Goal: Information Seeking & Learning: Find specific page/section

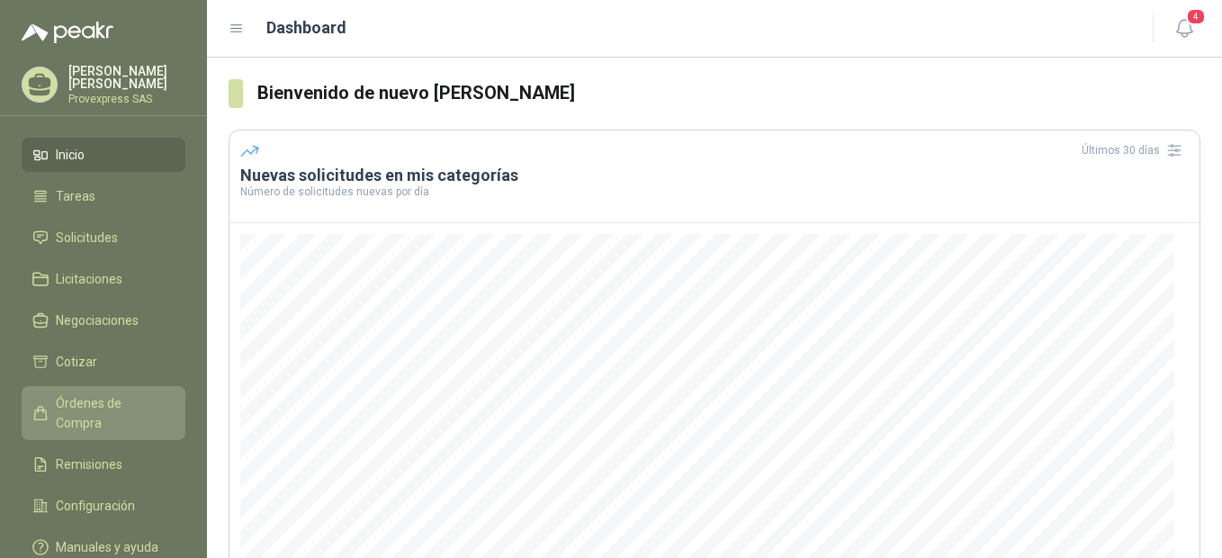
click at [89, 400] on span "Órdenes de Compra" at bounding box center [112, 413] width 112 height 40
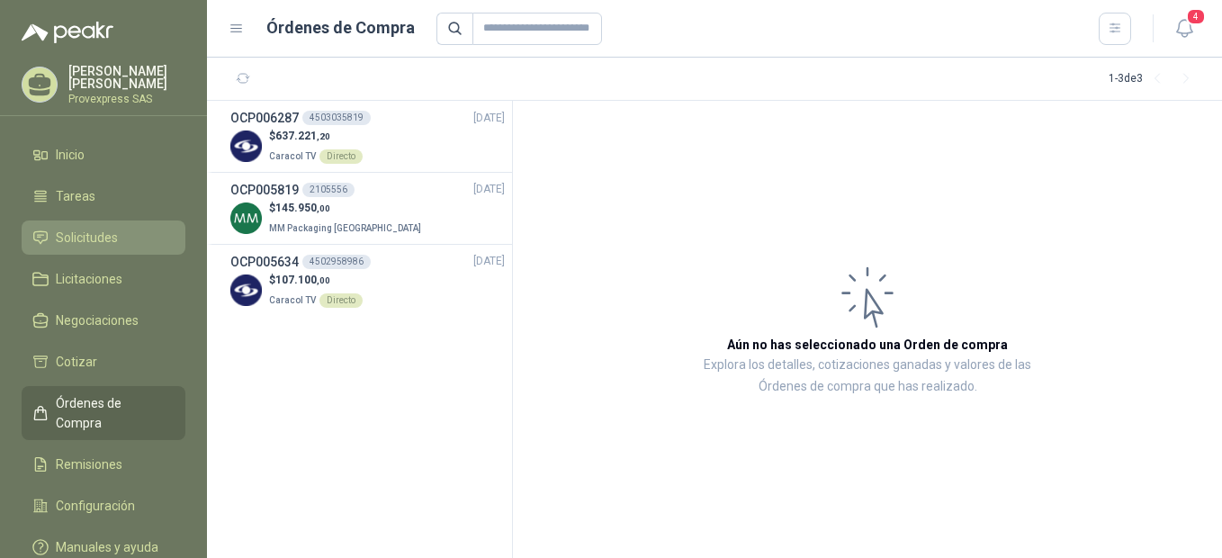
click at [100, 232] on span "Solicitudes" at bounding box center [87, 238] width 62 height 20
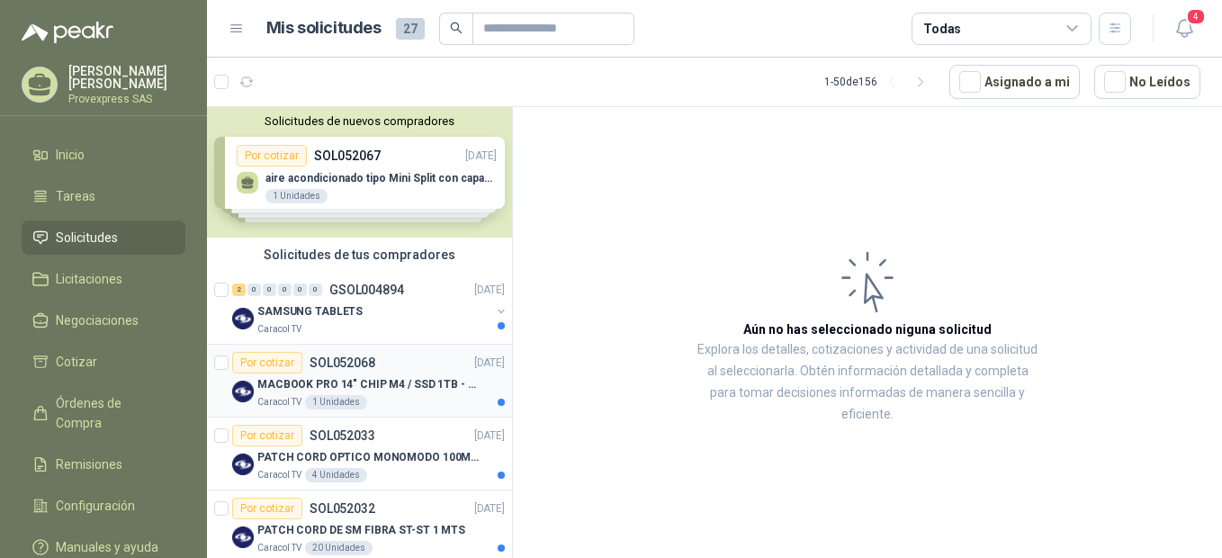
click at [266, 362] on div "Por cotizar" at bounding box center [267, 363] width 70 height 22
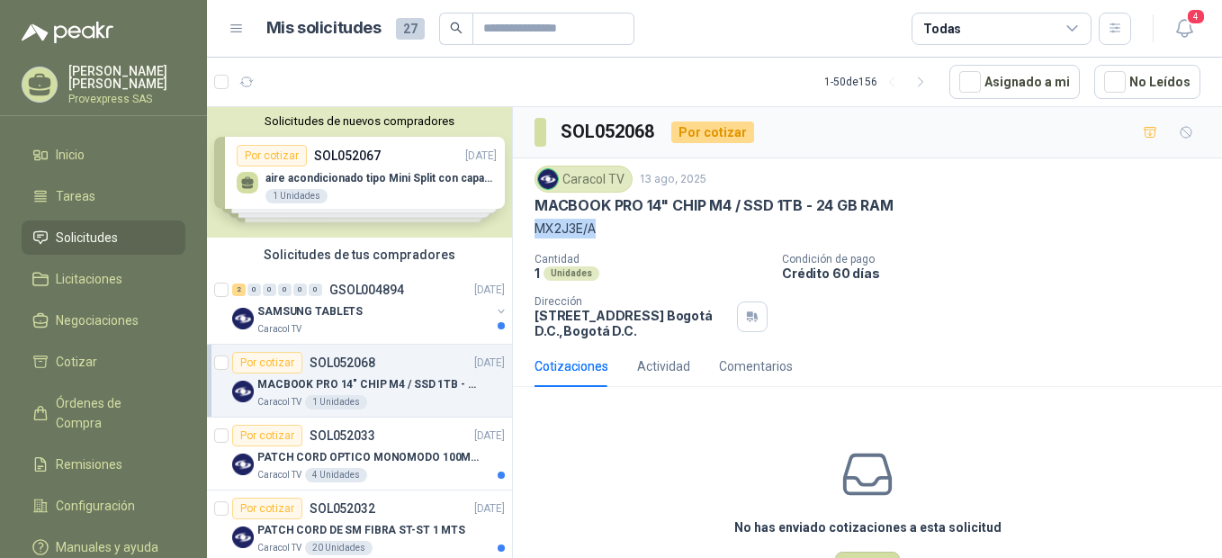
drag, startPoint x: 902, startPoint y: 199, endPoint x: 615, endPoint y: 226, distance: 288.2
click at [615, 226] on div "Caracol TV [DATE] MACBOOK PRO 14" CHIP M4 / SSD 1TB - 24 GB RAM MX2J3E/A" at bounding box center [867, 202] width 666 height 73
drag, startPoint x: 615, startPoint y: 226, endPoint x: 606, endPoint y: 220, distance: 10.5
click at [606, 220] on div "Caracol TV [DATE] MACBOOK PRO 14" CHIP M4 / SSD 1TB - 24 GB RAM MX2J3E/A" at bounding box center [867, 202] width 666 height 73
copy div "MACBOOK PRO 14" CHIP M4 / SSD 1TB - 24 GB RAM MX2J3E/A"
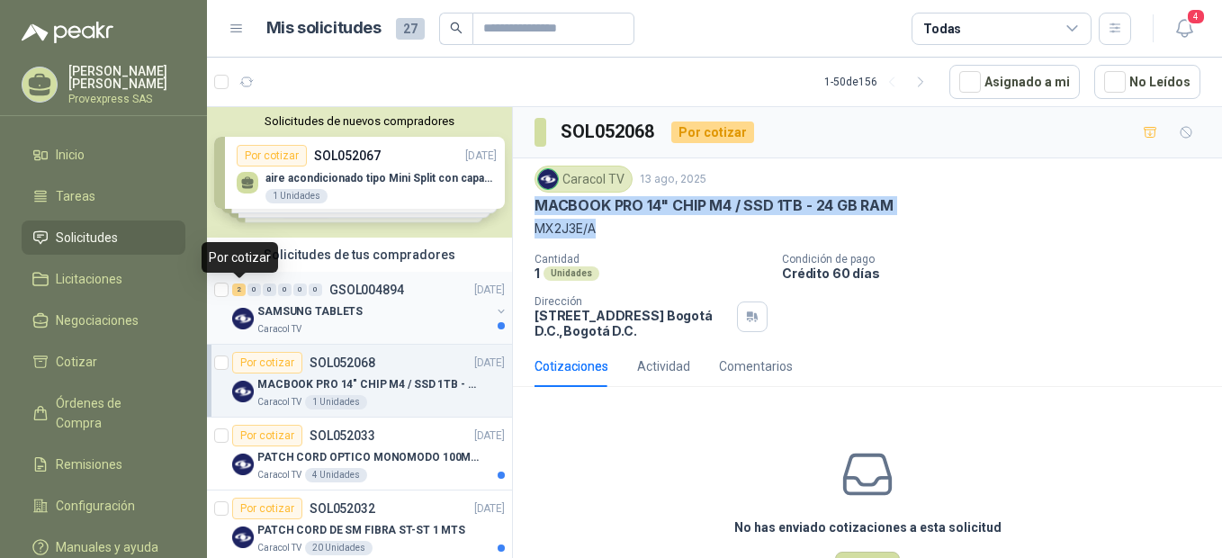
click at [239, 288] on div "2" at bounding box center [238, 289] width 13 height 13
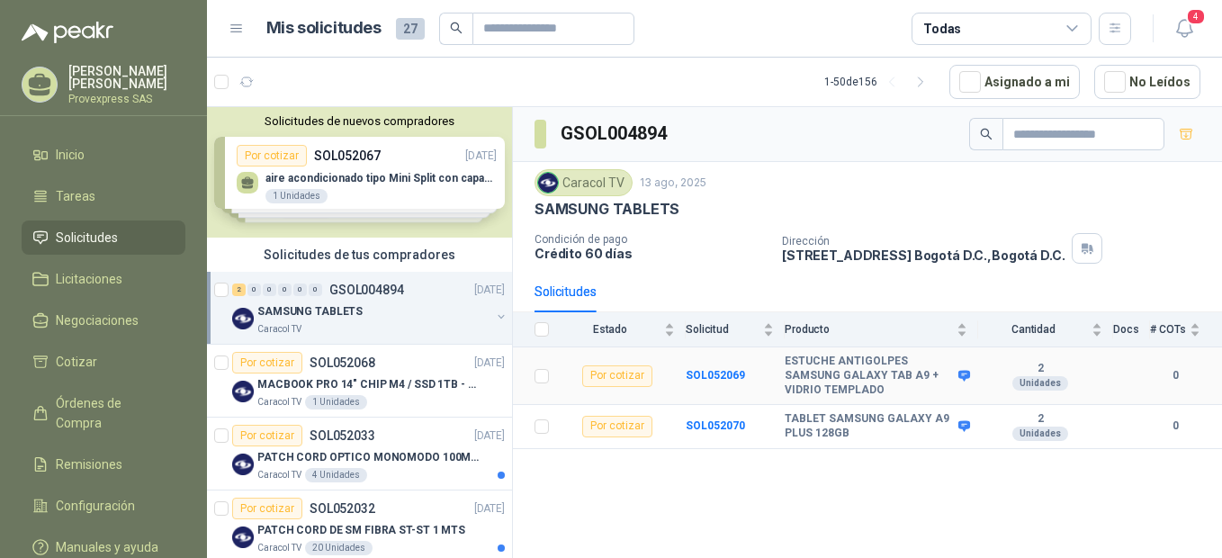
click at [783, 359] on td "SOL052069" at bounding box center [734, 376] width 99 height 58
drag, startPoint x: 788, startPoint y: 423, endPoint x: 859, endPoint y: 434, distance: 72.0
click at [859, 434] on b "TABLET SAMSUNG GALAXY A9 PLUS 128GB" at bounding box center [868, 426] width 169 height 28
drag, startPoint x: 859, startPoint y: 434, endPoint x: 779, endPoint y: 391, distance: 91.0
click at [779, 391] on td "SOL052069" at bounding box center [734, 376] width 99 height 58
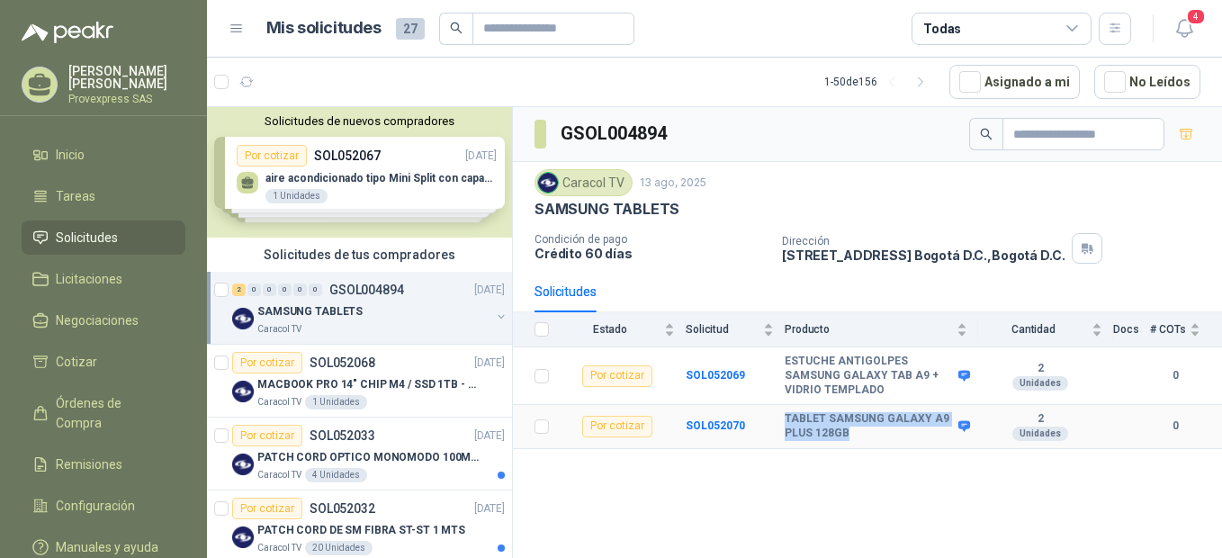
drag, startPoint x: 781, startPoint y: 419, endPoint x: 858, endPoint y: 435, distance: 79.0
click at [858, 435] on tr "Por cotizar SOL052070 TABLET SAMSUNG GALAXY A9 PLUS 128GB 2 Unidades 0" at bounding box center [867, 427] width 709 height 44
drag, startPoint x: 858, startPoint y: 435, endPoint x: 826, endPoint y: 417, distance: 37.0
copy tr "TABLET SAMSUNG GALAXY A9 PLUS 128GB"
click at [277, 433] on div "Por cotizar" at bounding box center [267, 436] width 70 height 22
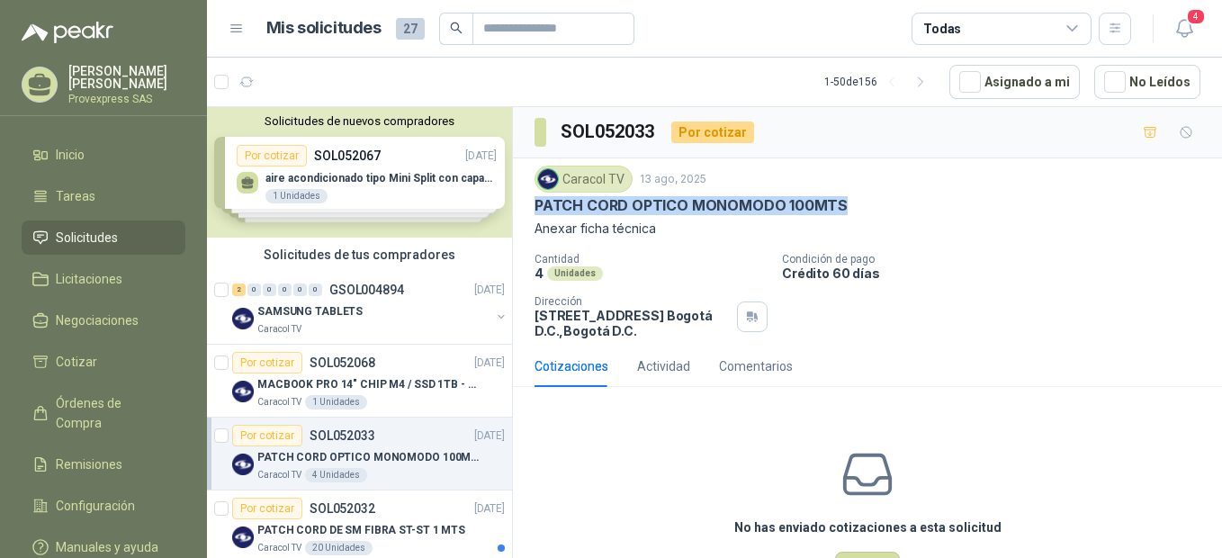
drag, startPoint x: 534, startPoint y: 206, endPoint x: 846, endPoint y: 210, distance: 312.2
click at [846, 210] on div "PATCH CORD OPTICO MONOMODO 100MTS" at bounding box center [867, 205] width 666 height 19
copy p "PATCH CORD OPTICO MONOMODO 100MTS"
click at [260, 508] on div "Por cotizar" at bounding box center [267, 508] width 70 height 22
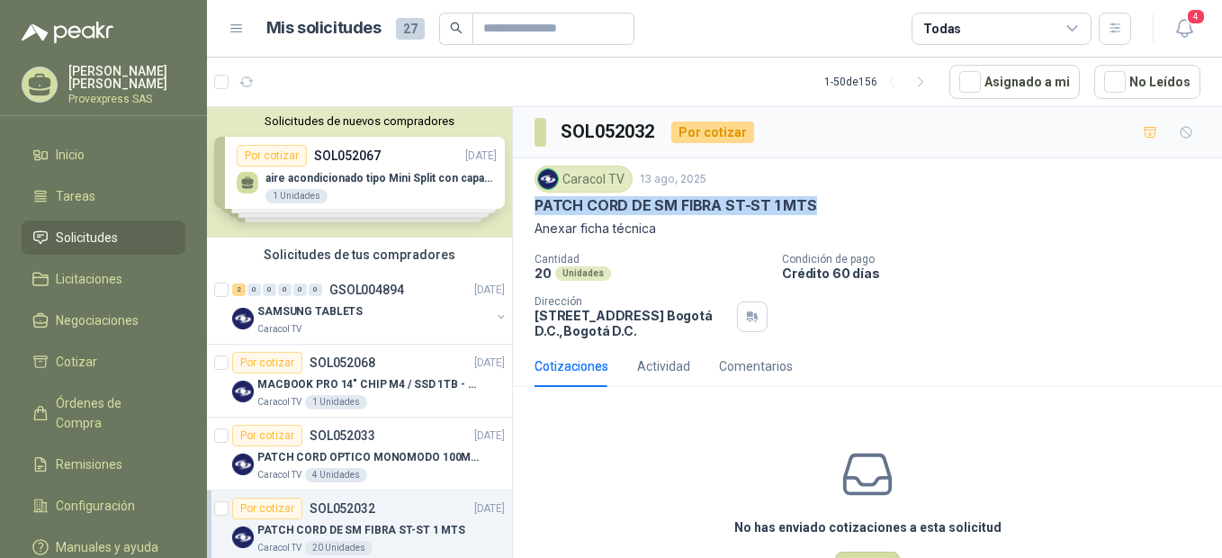
drag, startPoint x: 532, startPoint y: 210, endPoint x: 813, endPoint y: 205, distance: 281.6
click at [813, 205] on div "Caracol TV [DATE] PATCH CORD DE SM FIBRA ST-ST 1 MTS Anexar ficha técnica Canti…" at bounding box center [867, 251] width 709 height 187
copy p "PATCH CORD DE SM FIBRA ST-ST 1 MTS"
click at [362, 507] on p "SOL052032" at bounding box center [342, 508] width 66 height 13
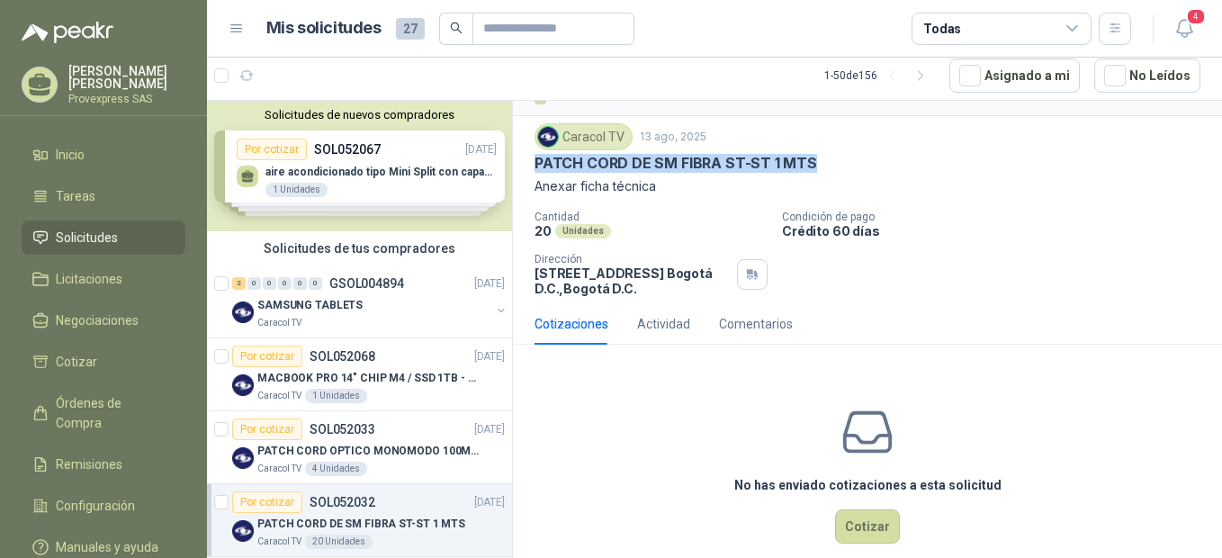
scroll to position [67, 0]
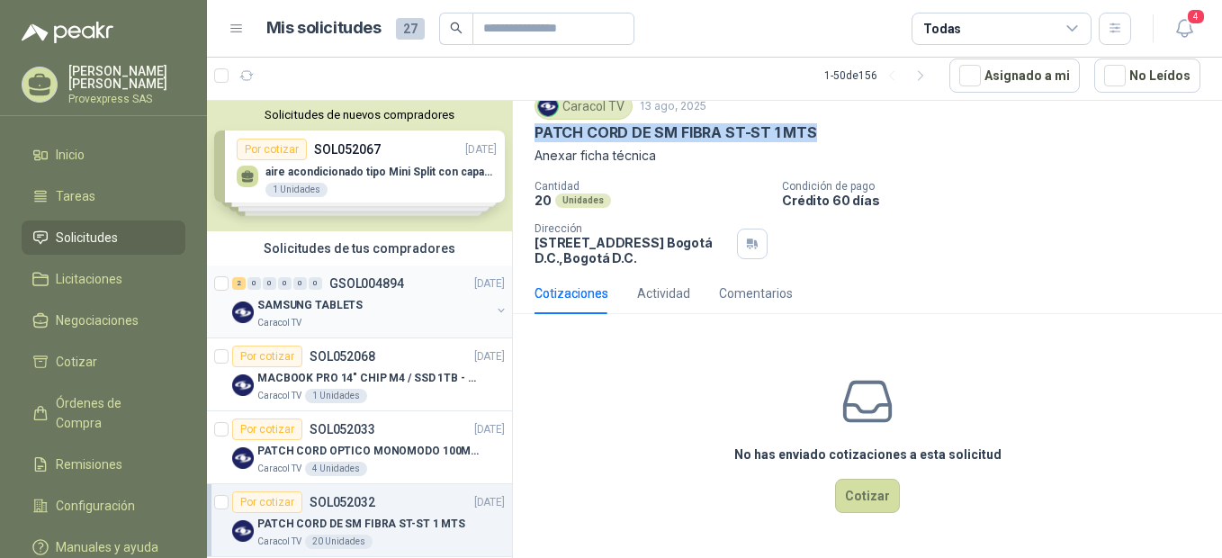
click at [415, 305] on div "SAMSUNG TABLETS" at bounding box center [373, 305] width 233 height 22
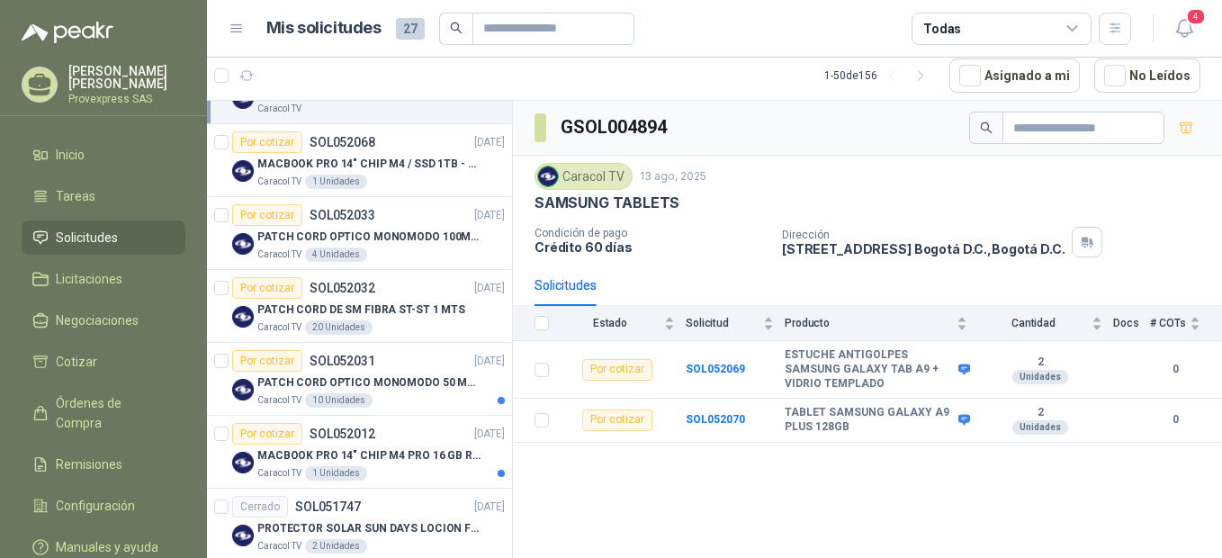
scroll to position [216, 0]
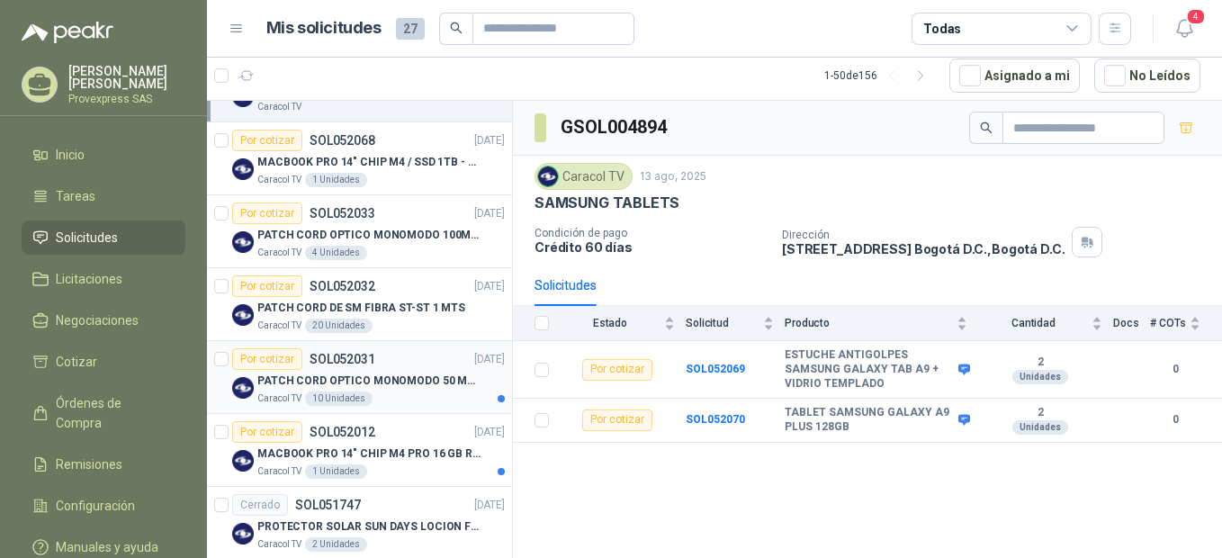
click at [255, 356] on div "Por cotizar" at bounding box center [267, 359] width 70 height 22
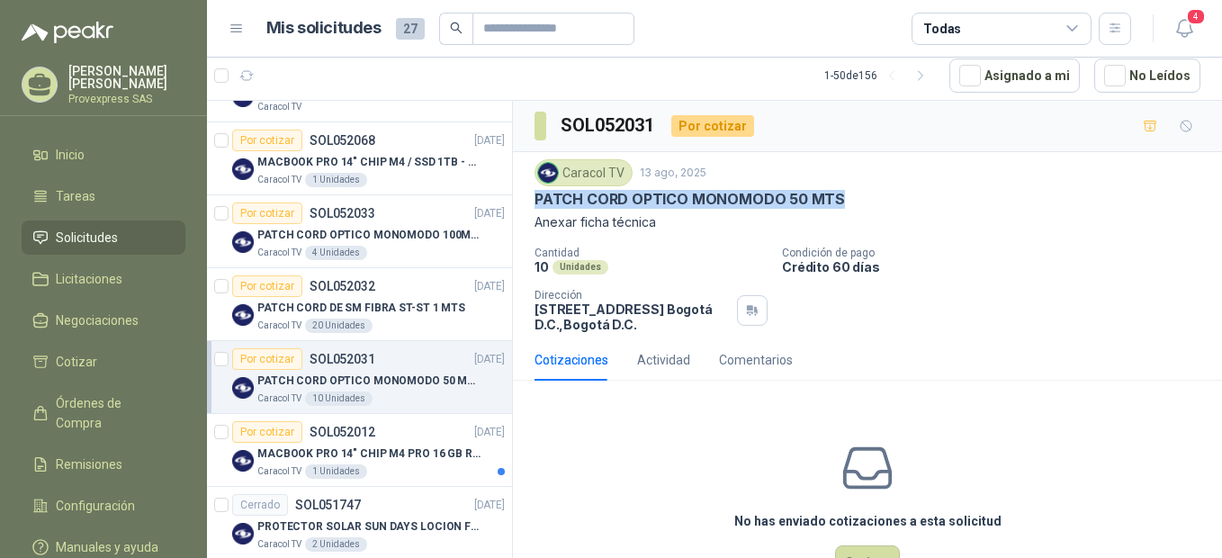
drag, startPoint x: 533, startPoint y: 200, endPoint x: 834, endPoint y: 198, distance: 301.4
click at [834, 198] on div "Caracol TV [DATE] PATCH CORD OPTICO MONOMODO 50 MTS Anexar ficha técnica Cantid…" at bounding box center [867, 245] width 709 height 187
copy p "PATCH CORD OPTICO MONOMODO 50 MTS"
click at [268, 432] on div "Por cotizar" at bounding box center [267, 432] width 70 height 22
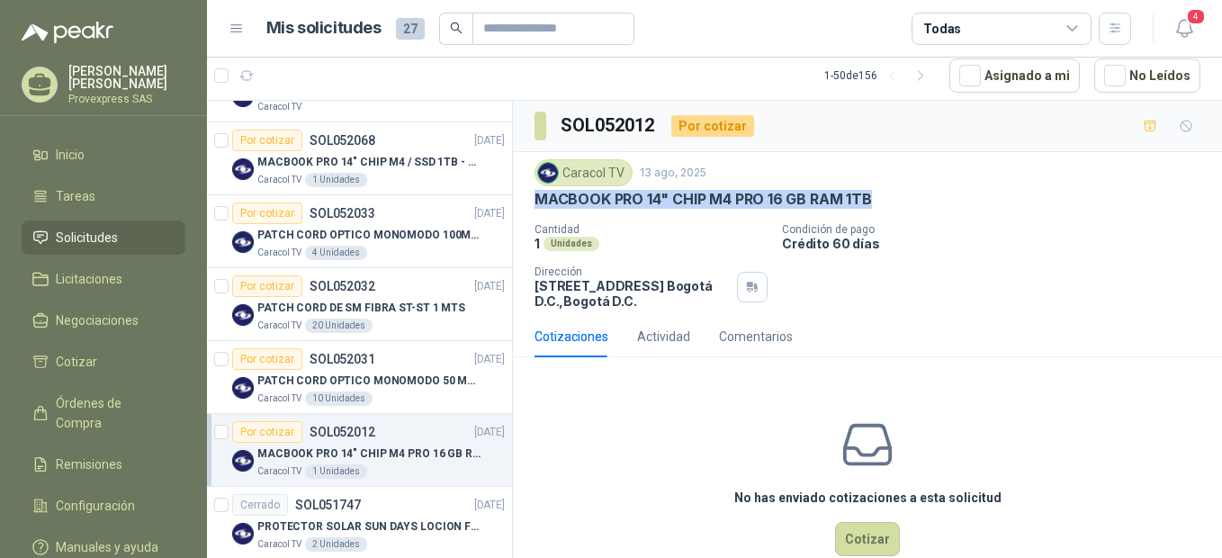
drag, startPoint x: 537, startPoint y: 203, endPoint x: 894, endPoint y: 191, distance: 357.3
click at [894, 191] on div "MACBOOK PRO 14" CHIP M4 PRO 16 GB RAM 1TB" at bounding box center [867, 199] width 666 height 19
copy p "MACBOOK PRO 14" CHIP M4 PRO 16 GB RAM 1TB"
click at [264, 145] on div "Por cotizar" at bounding box center [267, 141] width 70 height 22
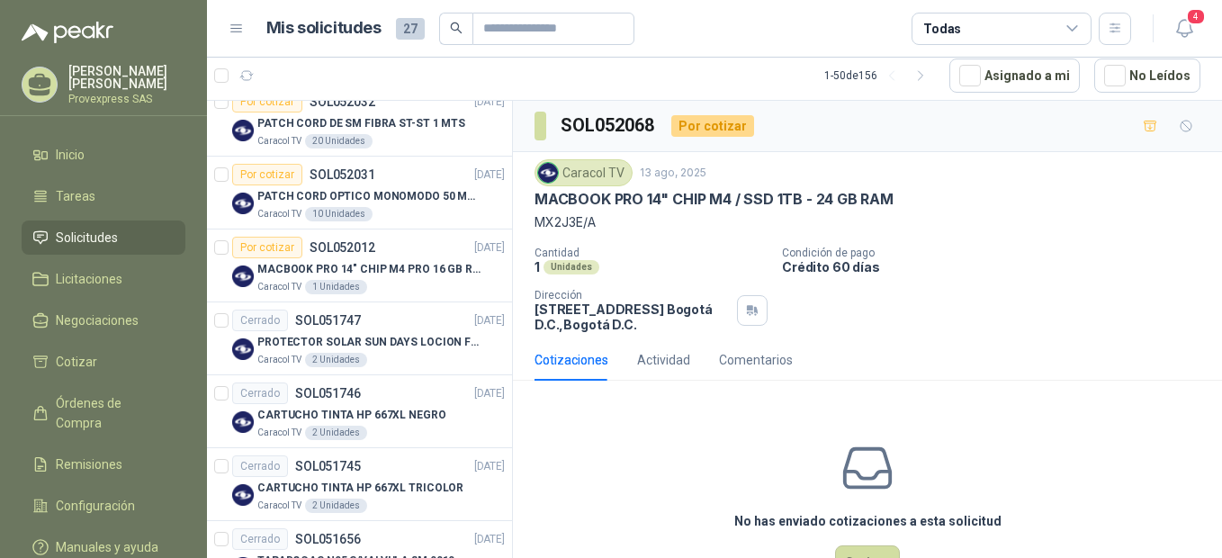
scroll to position [800, 0]
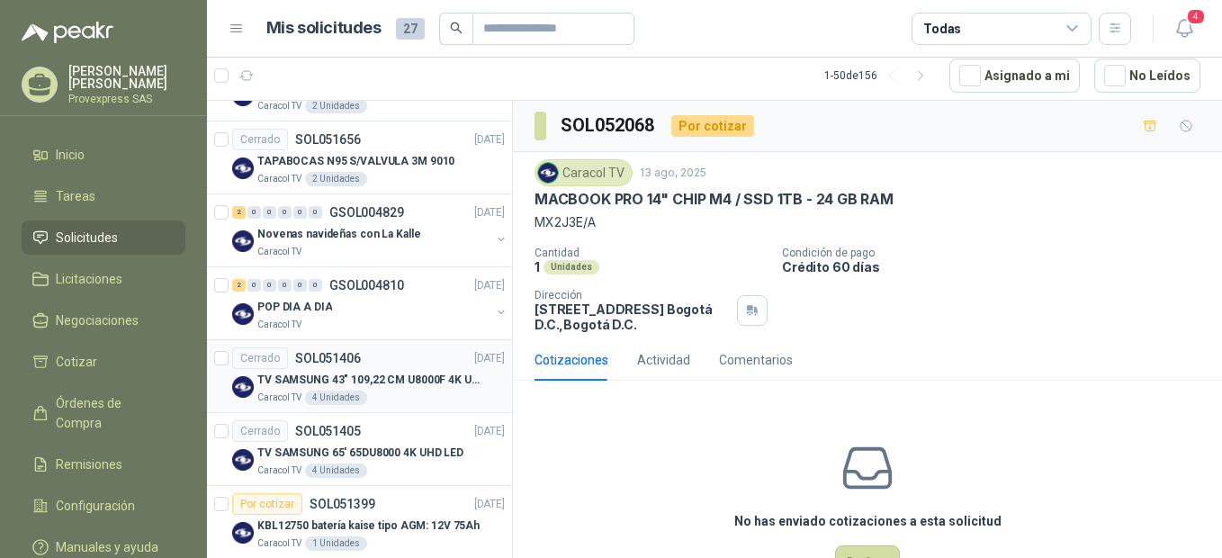
click at [253, 358] on div "Cerrado" at bounding box center [260, 358] width 56 height 22
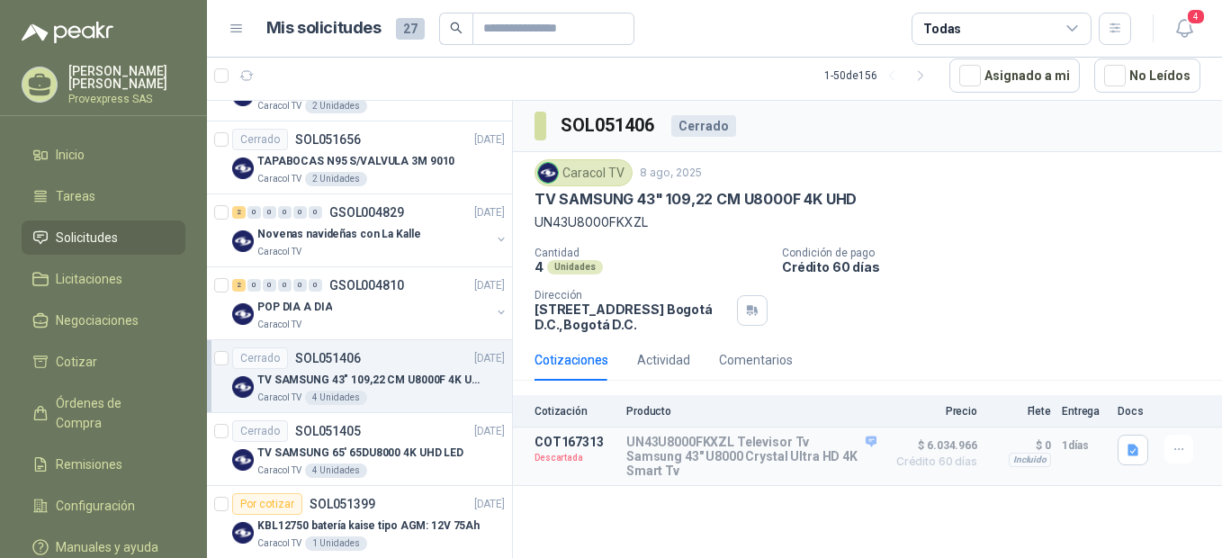
click at [260, 361] on div "Cerrado" at bounding box center [260, 358] width 56 height 22
click at [266, 399] on p "Caracol TV" at bounding box center [279, 397] width 44 height 14
click at [269, 470] on p "Caracol TV" at bounding box center [279, 470] width 44 height 14
